Goal: Information Seeking & Learning: Learn about a topic

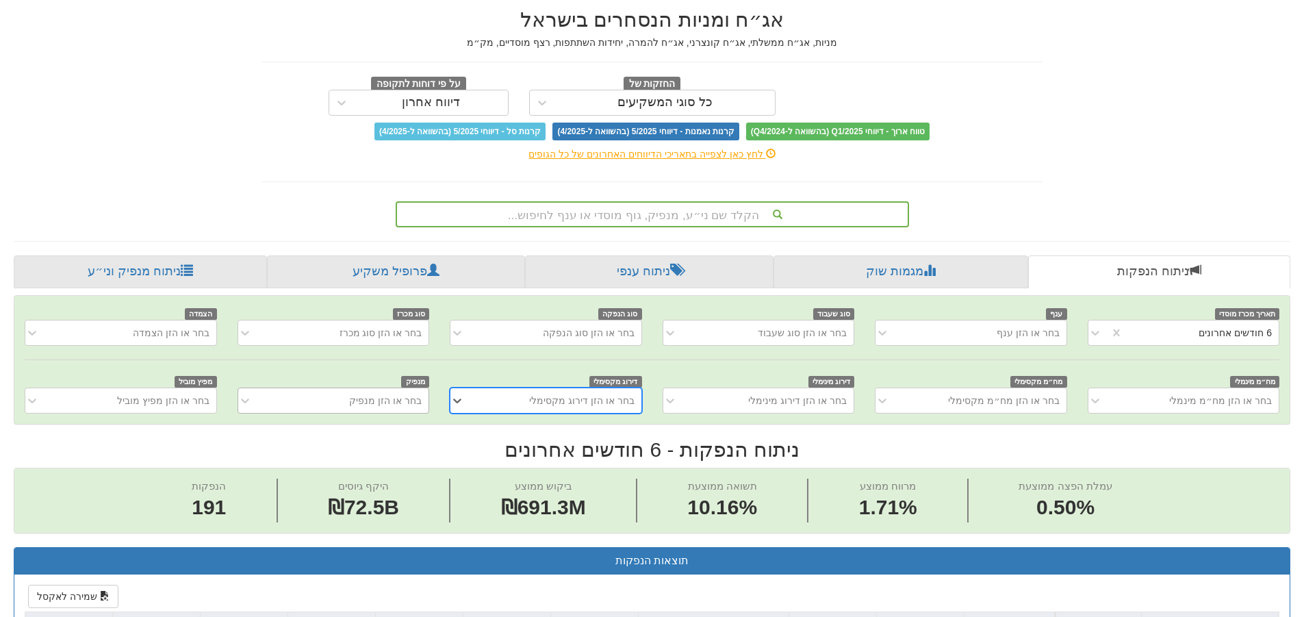
click at [401, 413] on div "בחר או הזן מנפיק" at bounding box center [334, 400] width 192 height 26
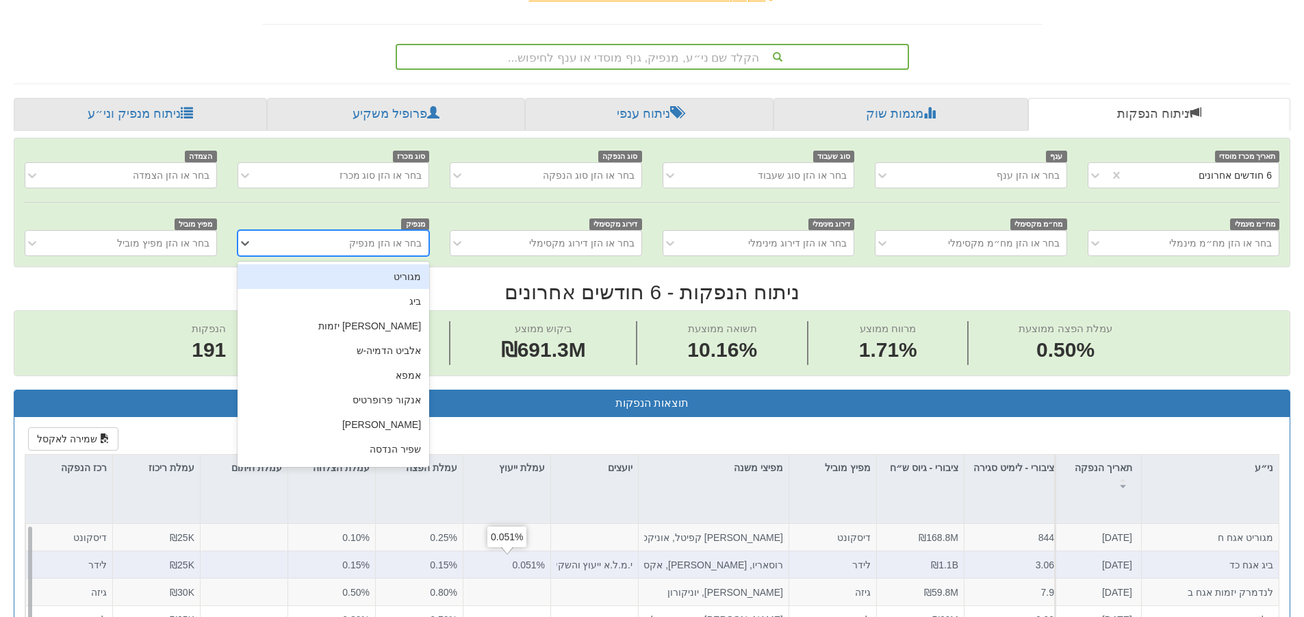
scroll to position [205, 0]
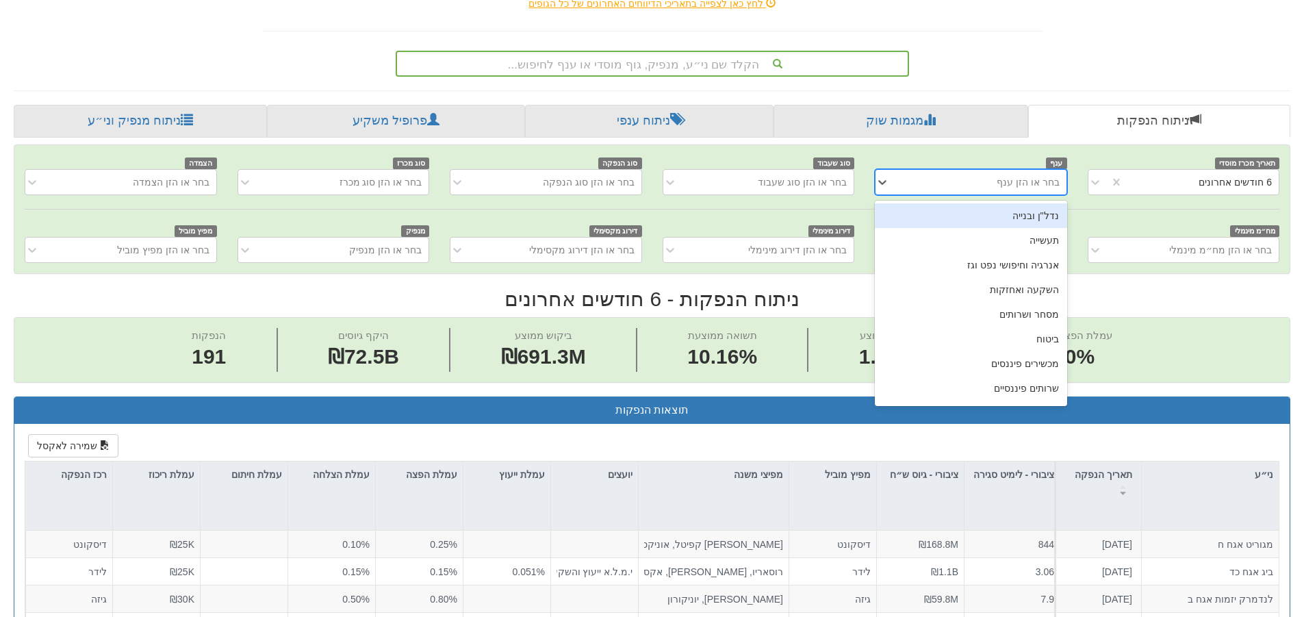
click at [899, 179] on div "בחר או הזן ענף" at bounding box center [981, 182] width 169 height 22
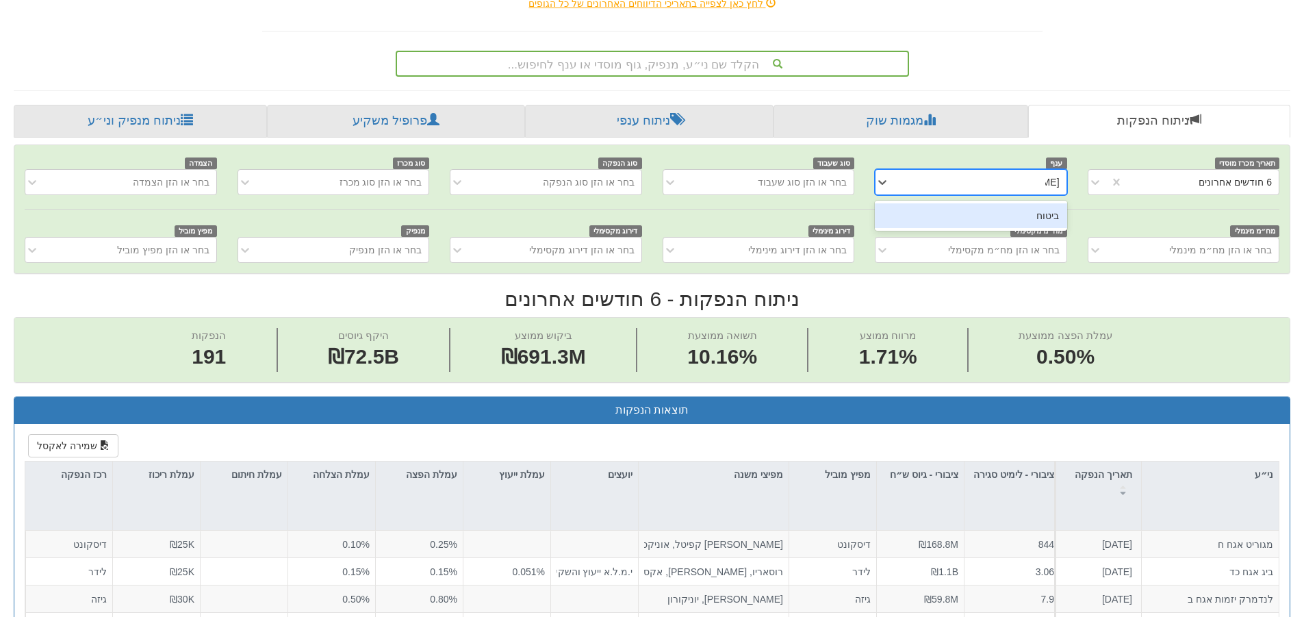
type input "ביטוח"
click at [923, 214] on div "ביטוח" at bounding box center [971, 215] width 192 height 25
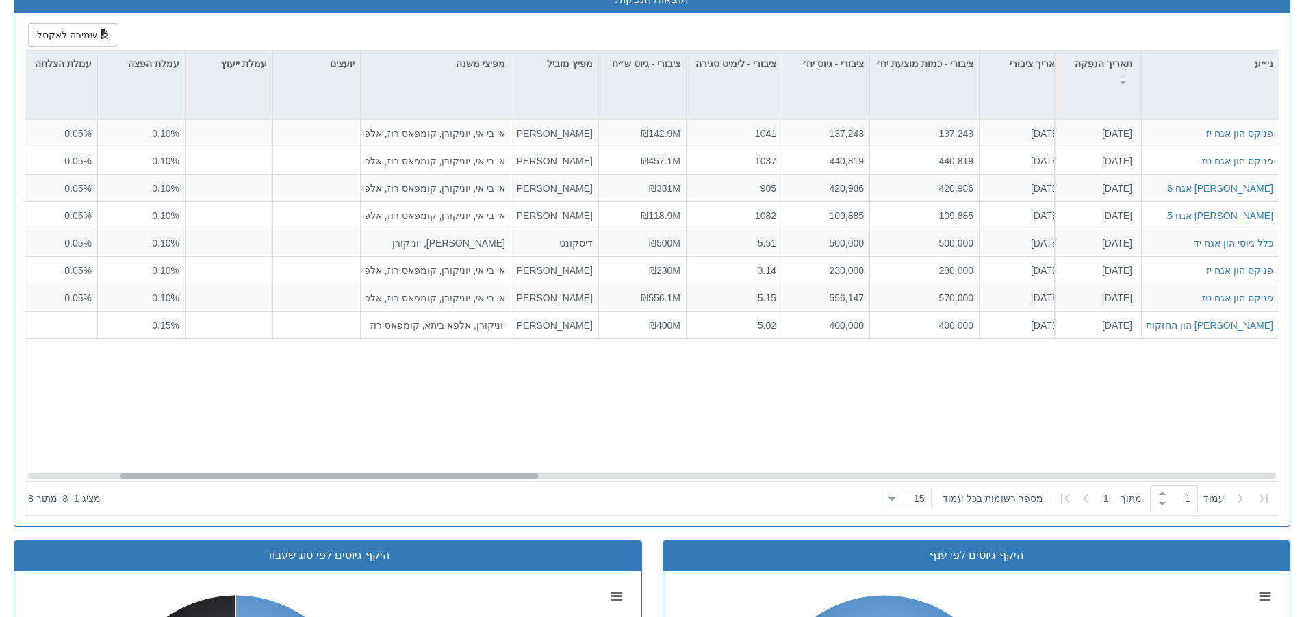
scroll to position [0, 280]
drag, startPoint x: 441, startPoint y: 475, endPoint x: 535, endPoint y: 472, distance: 93.1
click at [535, 472] on div "פניקס הון אגח יז [DATE] 1220342 הזמנות זוכות > אגח - הרחבה הצעה אחידה - מחיר דו…" at bounding box center [651, 300] width 1253 height 361
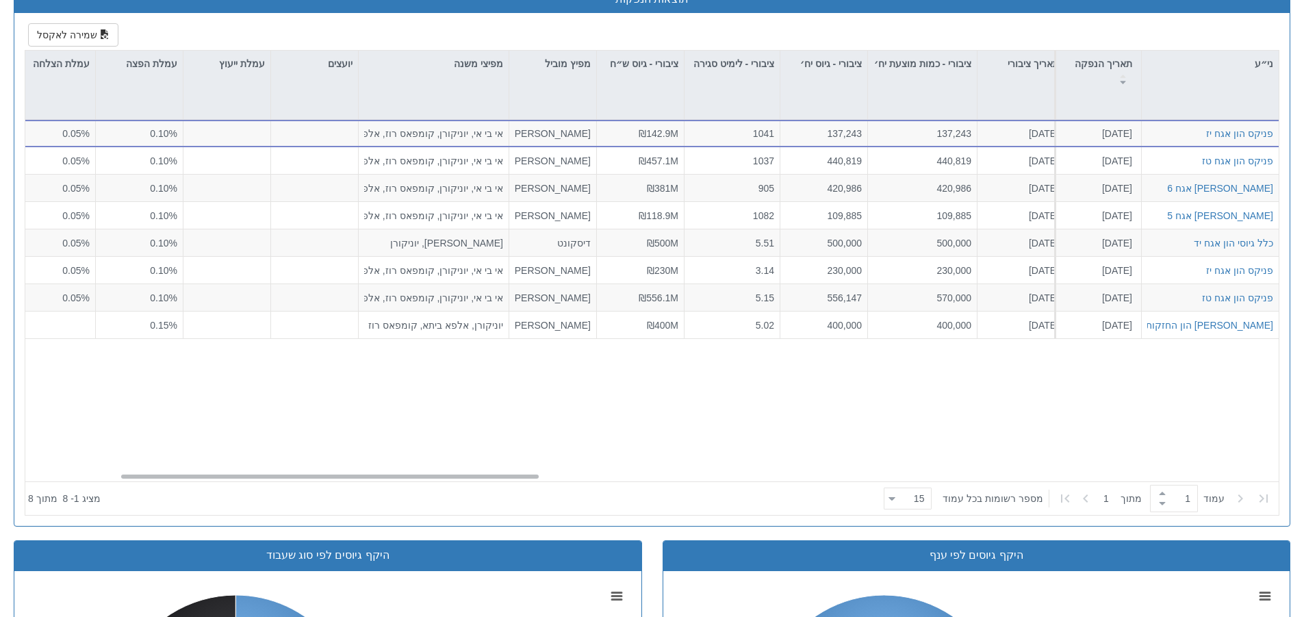
click at [535, 472] on div "פניקס הון אגח יז [DATE] 1220342 הזמנות זוכות > אגח - הרחבה הצעה אחידה - מחיר דו…" at bounding box center [657, 306] width 1264 height 372
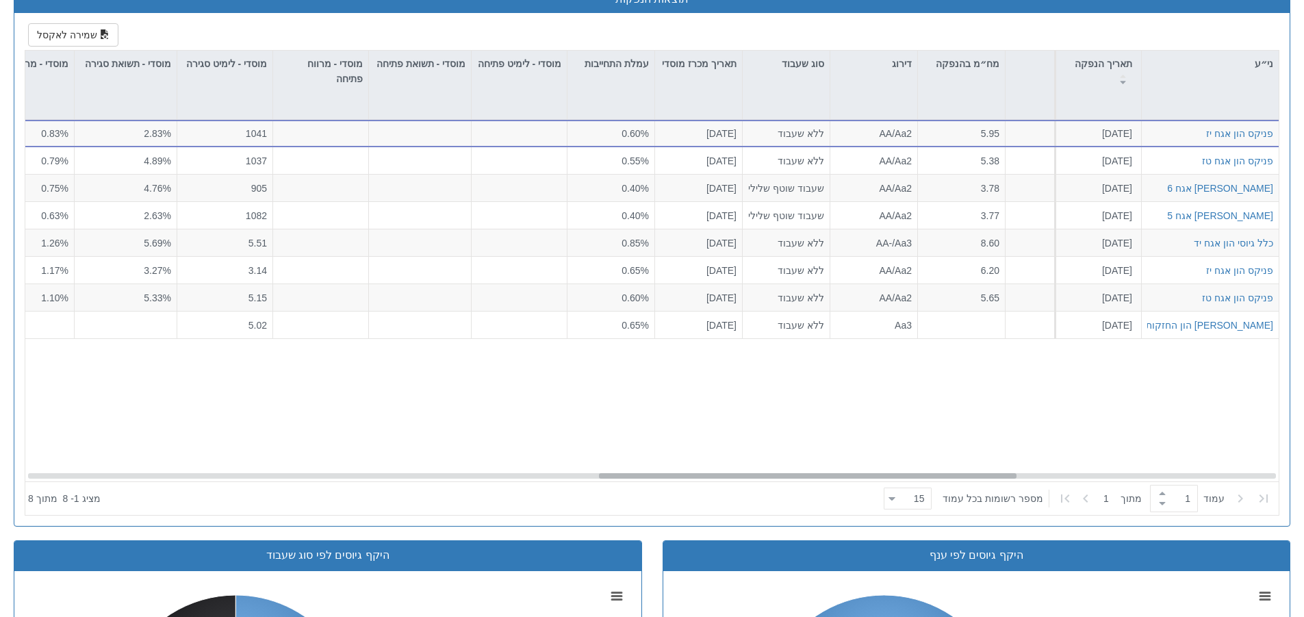
scroll to position [0, 1717]
drag, startPoint x: 533, startPoint y: 477, endPoint x: 1011, endPoint y: 468, distance: 478.5
click at [1011, 468] on div "פניקס הון אגח יז [DATE] 1220342 הזמנות זוכות > אגח - הרחבה הצעה אחידה - מחיר דו…" at bounding box center [651, 300] width 1253 height 361
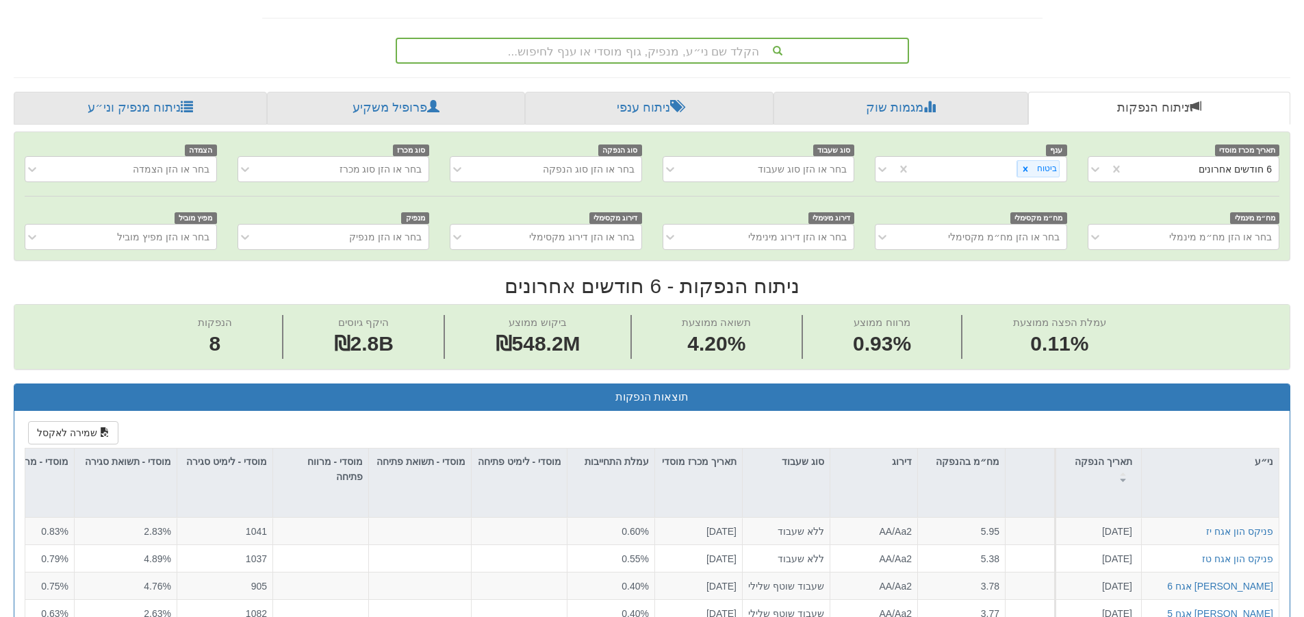
scroll to position [68, 0]
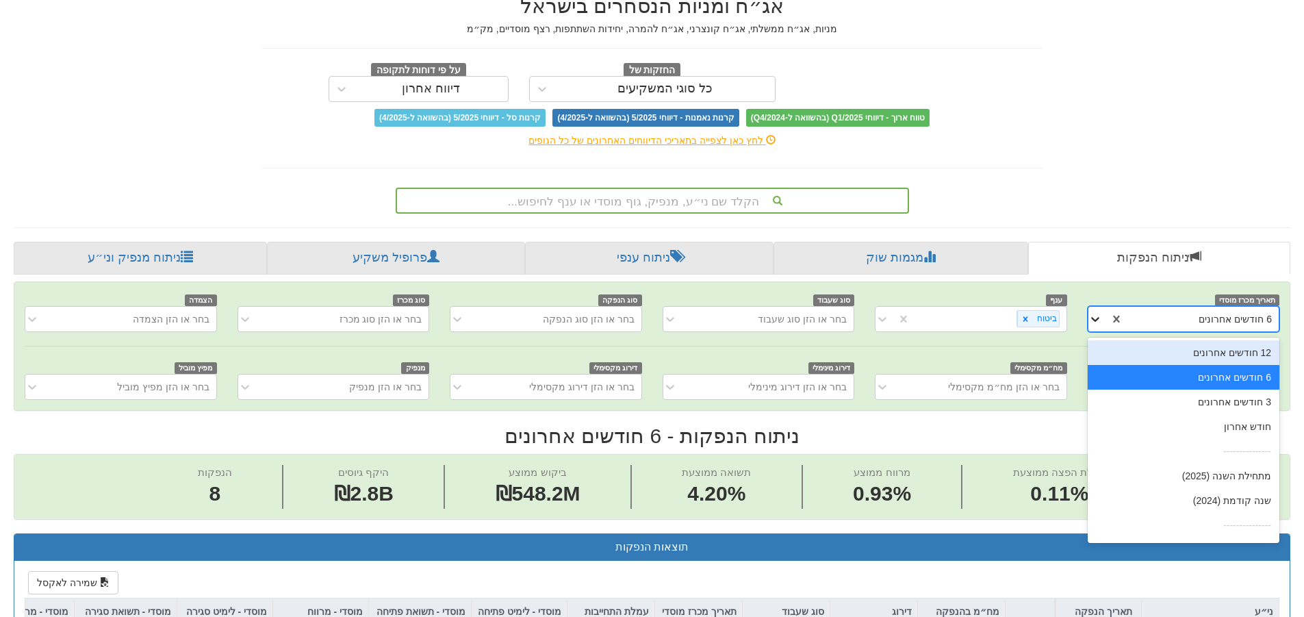
click at [1101, 317] on icon at bounding box center [1095, 319] width 14 height 14
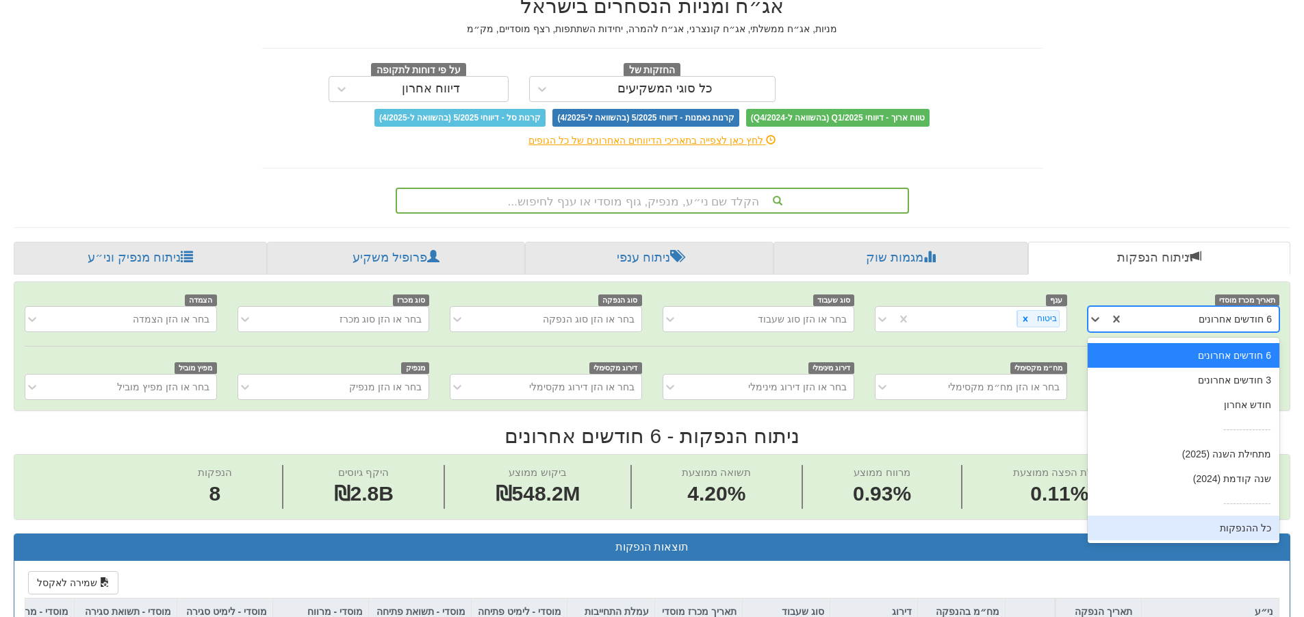
drag, startPoint x: 1238, startPoint y: 523, endPoint x: 1236, endPoint y: 515, distance: 7.8
click at [1239, 524] on div "כל ההנפקות" at bounding box center [1184, 527] width 192 height 25
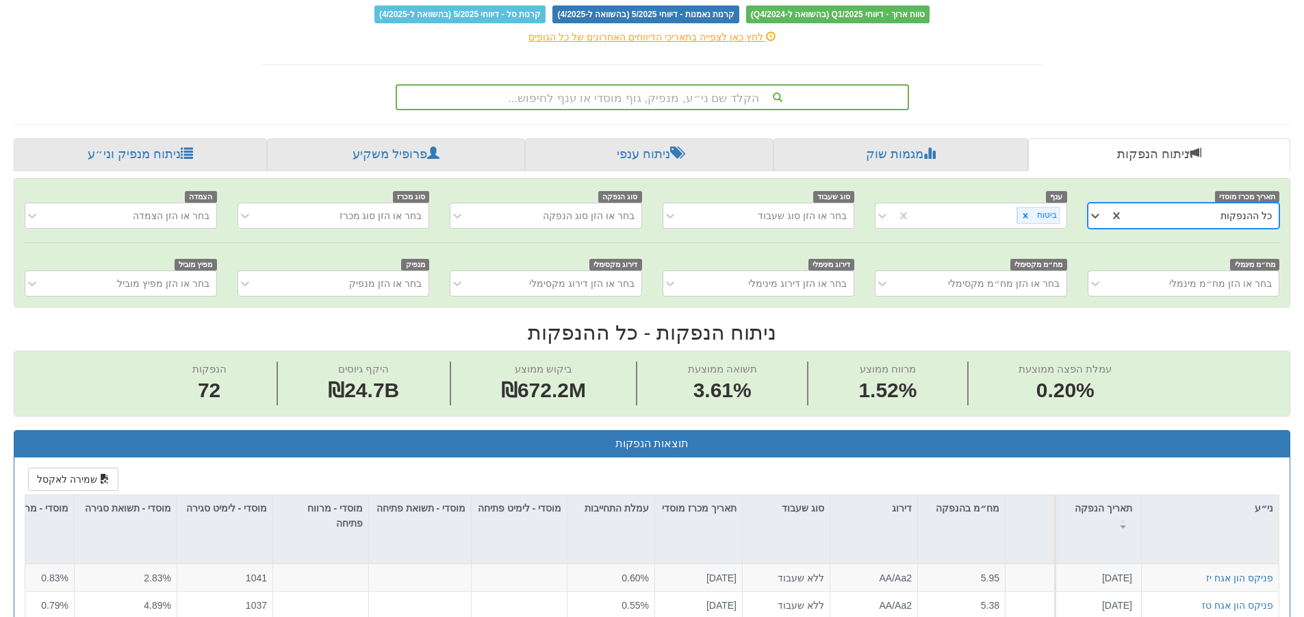
scroll to position [342, 0]
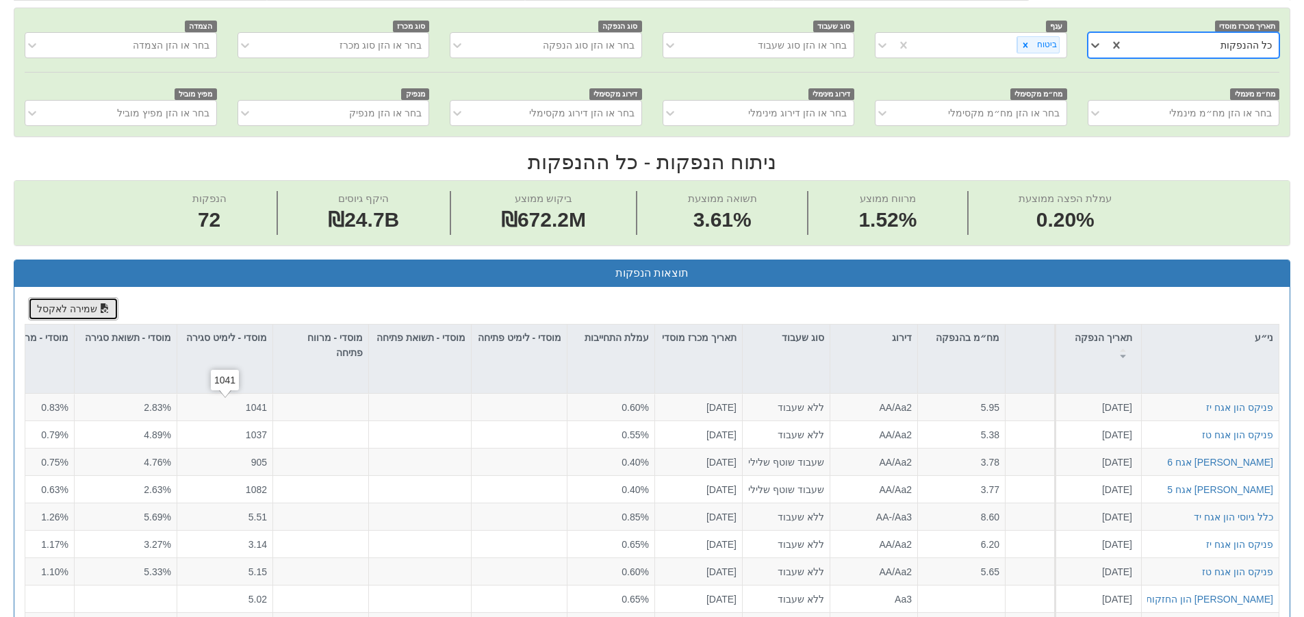
click at [70, 309] on button "שמירה לאקסל" at bounding box center [73, 308] width 90 height 23
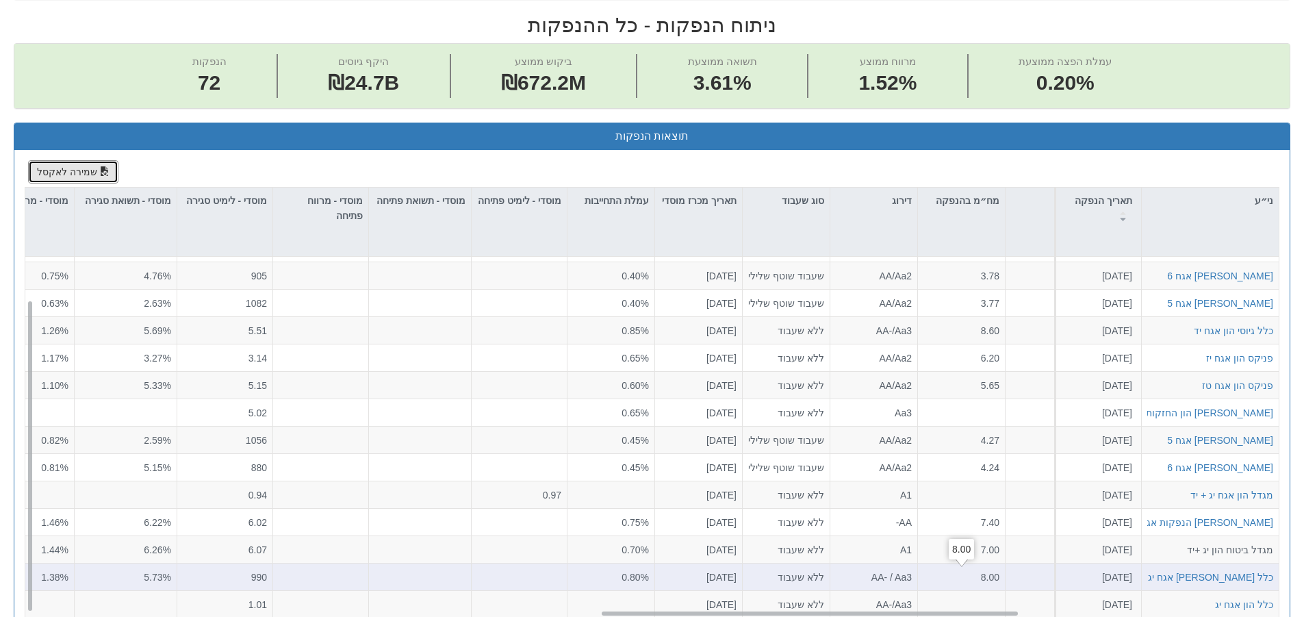
scroll to position [548, 0]
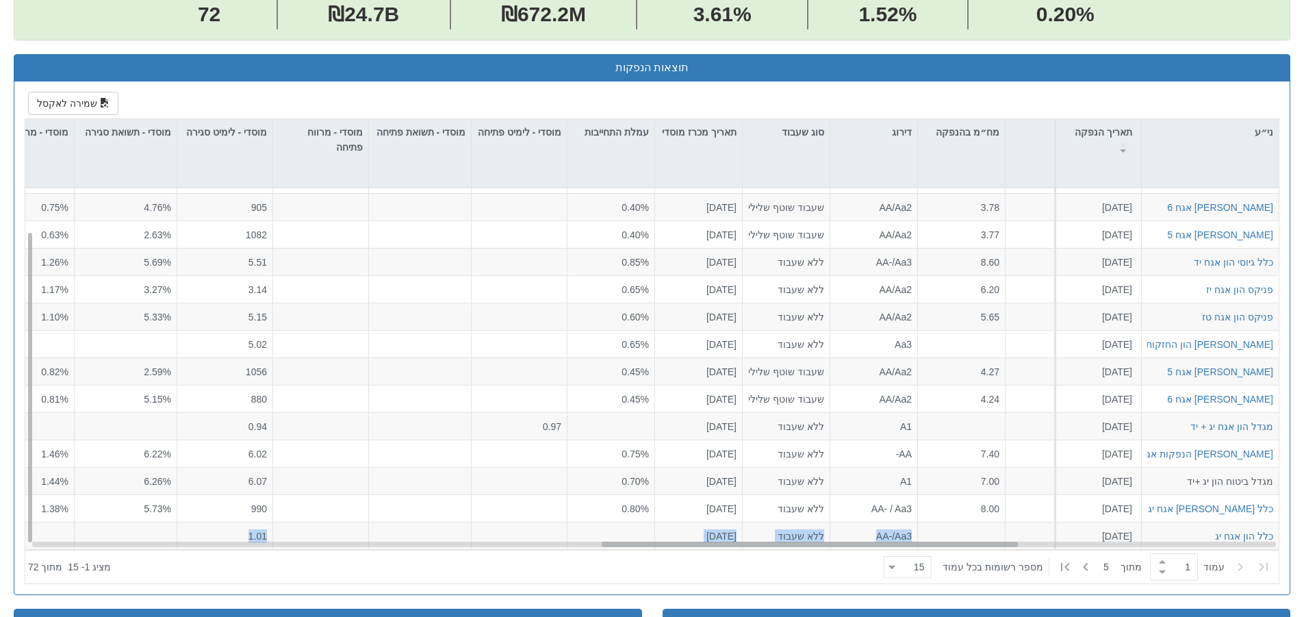
drag, startPoint x: 955, startPoint y: 548, endPoint x: 811, endPoint y: 545, distance: 143.8
click at [811, 545] on div "פניקס הון אגח יז [DATE] 1220342 הזמנות זוכות > אגח - הרחבה הצעה אחידה - מחיר דו…" at bounding box center [651, 368] width 1253 height 361
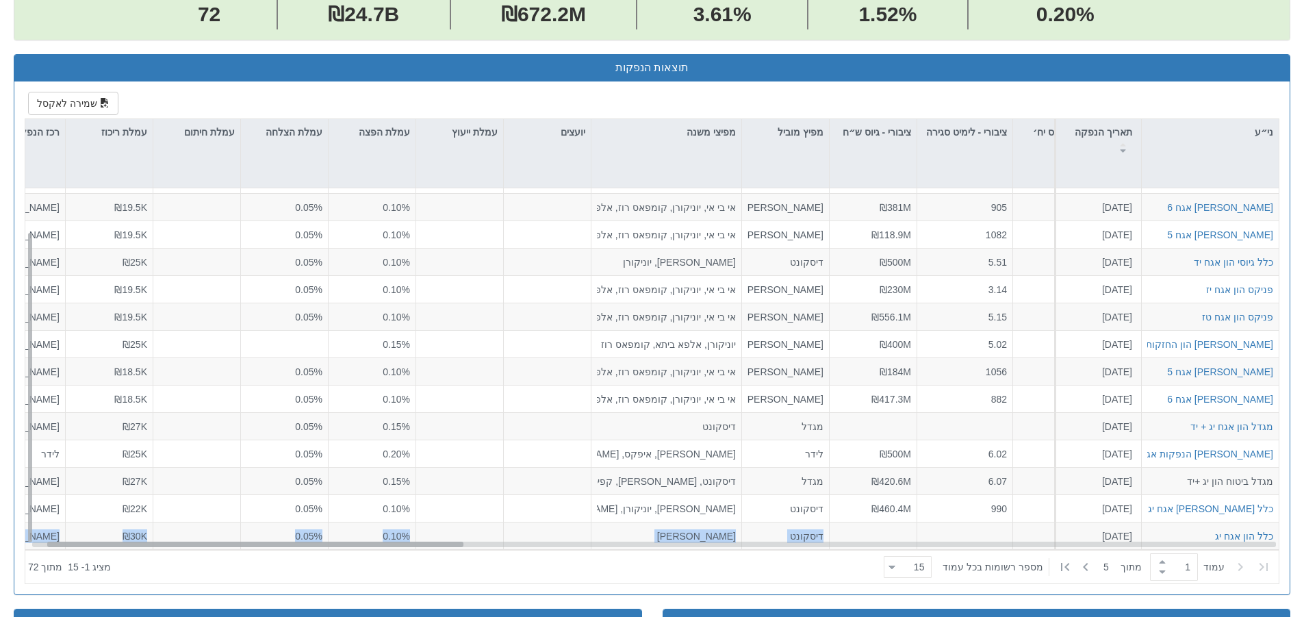
scroll to position [49, 0]
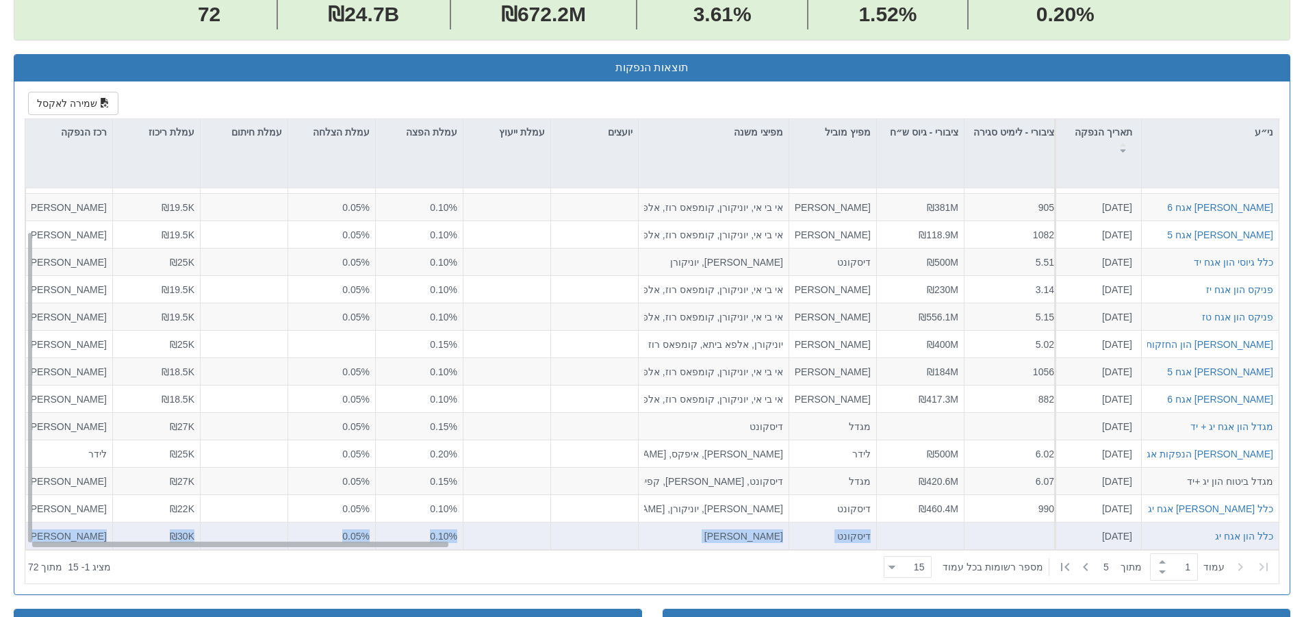
drag, startPoint x: 825, startPoint y: 541, endPoint x: 199, endPoint y: 524, distance: 625.8
click at [199, 524] on div "פניקס הון אגח יז [DATE] 1220342 הזמנות זוכות > אגח - הרחבה הצעה אחידה - מחיר דו…" at bounding box center [651, 368] width 1253 height 361
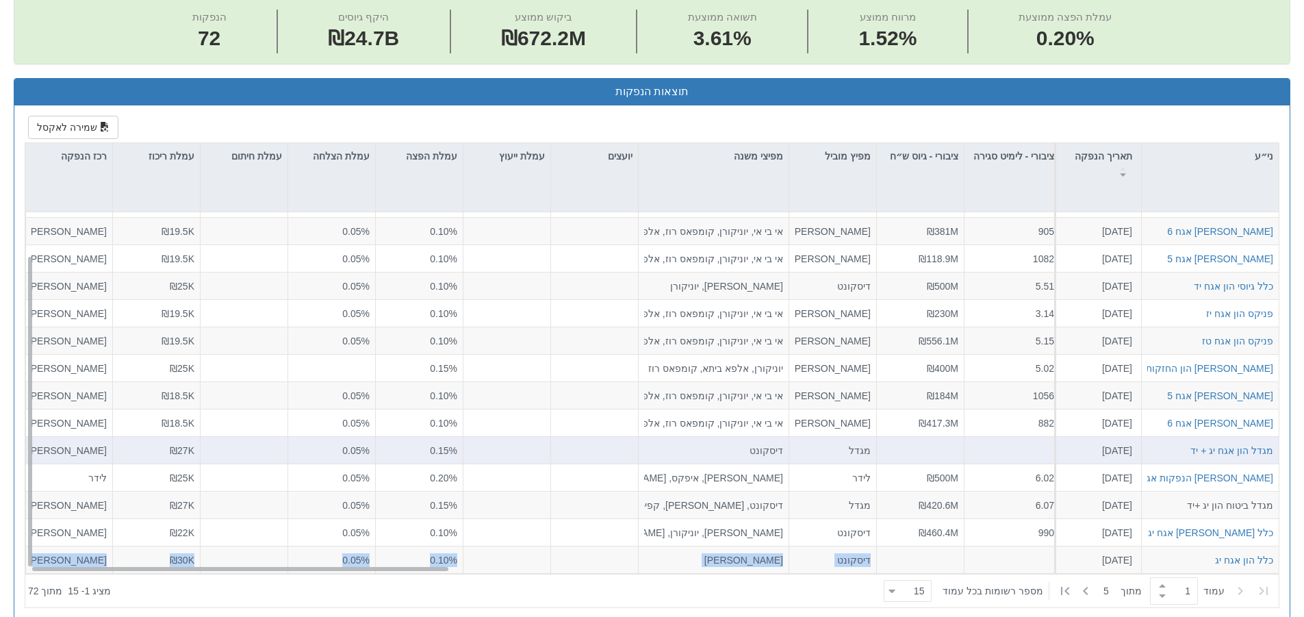
scroll to position [548, 0]
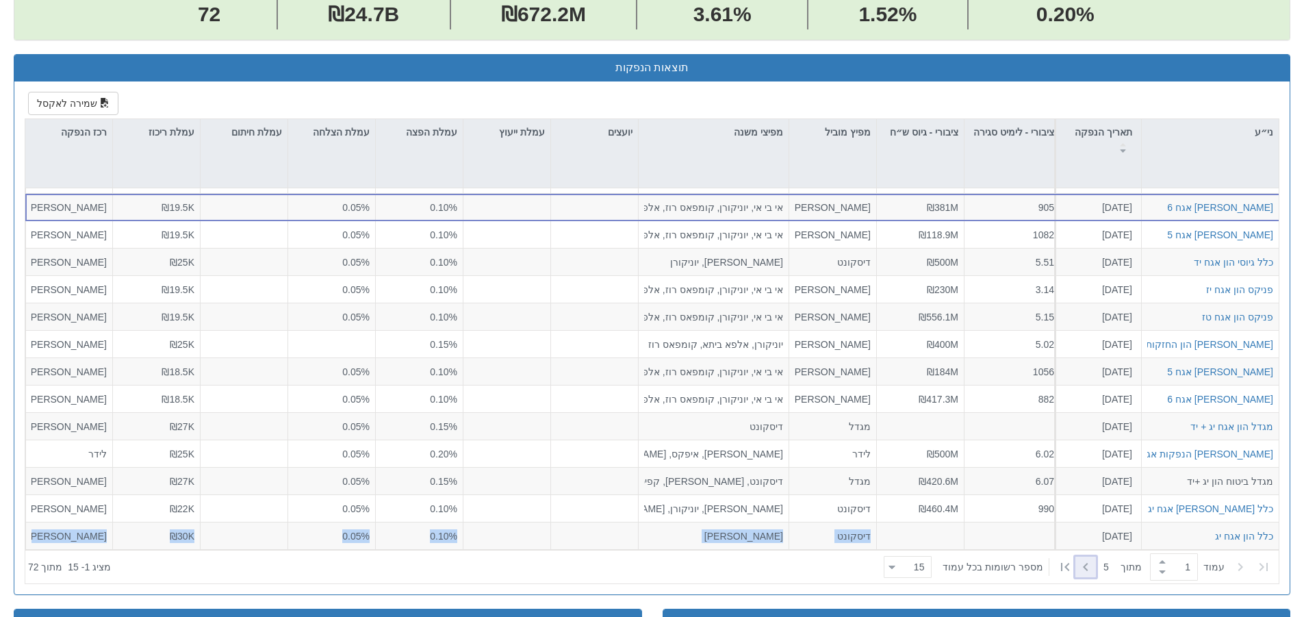
click at [1083, 567] on icon at bounding box center [1085, 567] width 16 height 16
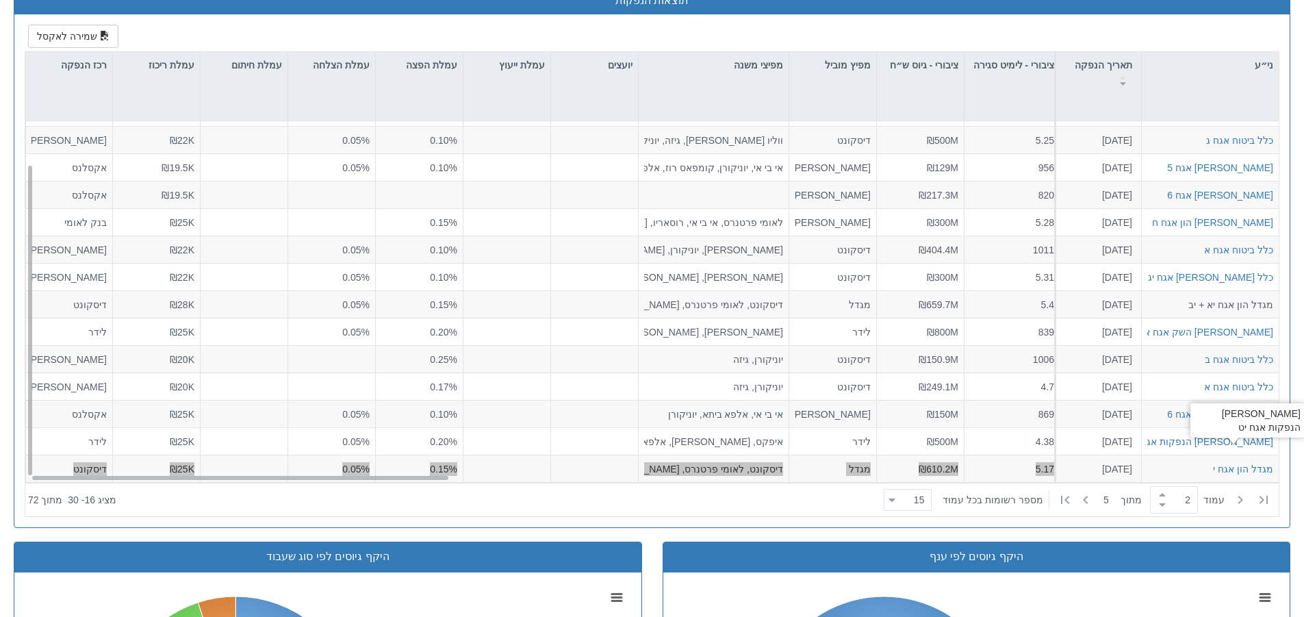
scroll to position [616, 0]
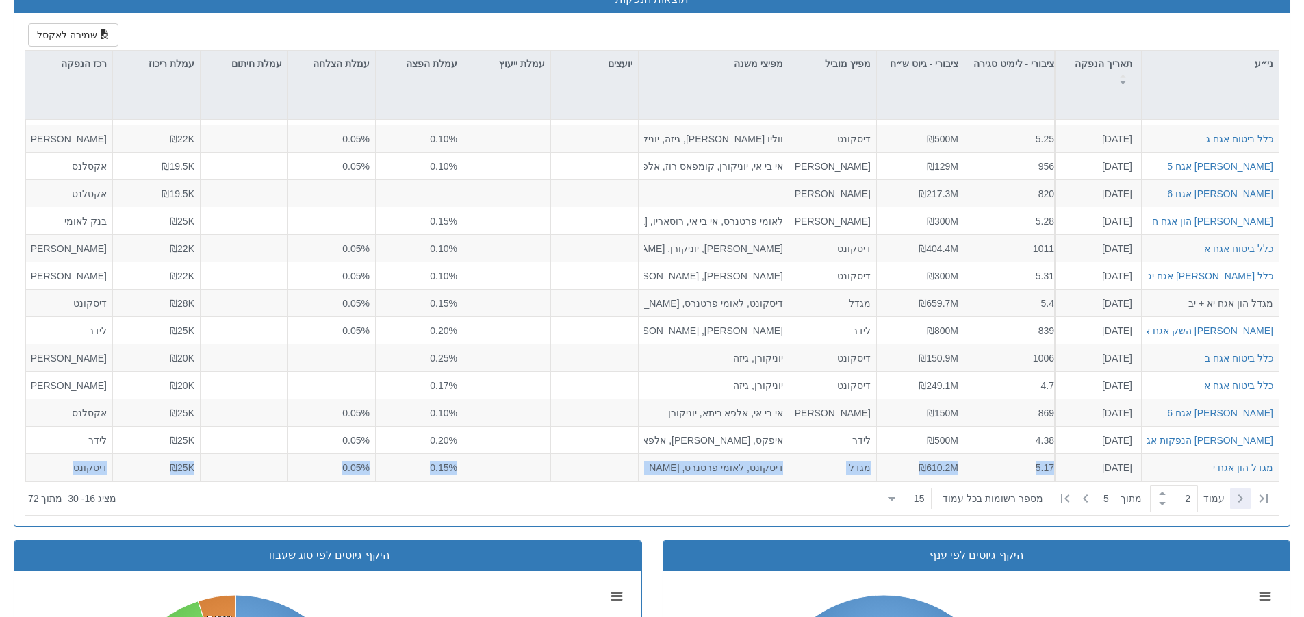
click at [1233, 498] on icon at bounding box center [1240, 498] width 16 height 16
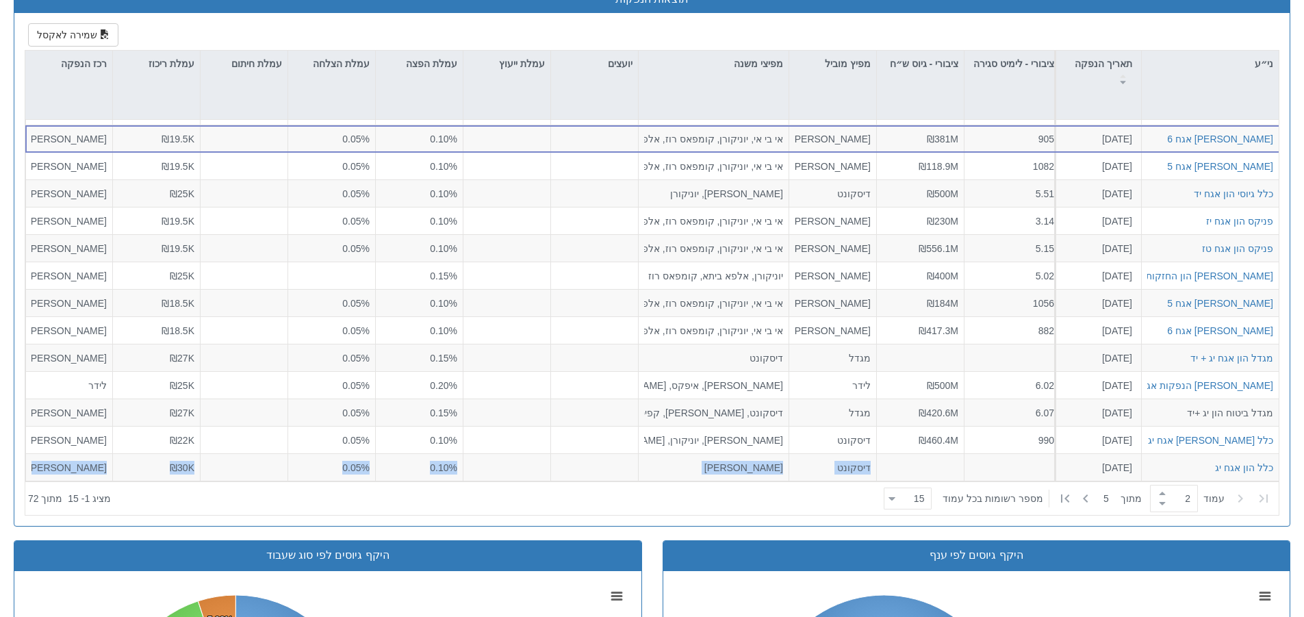
type input "1"
